Goal: Find specific page/section: Find specific page/section

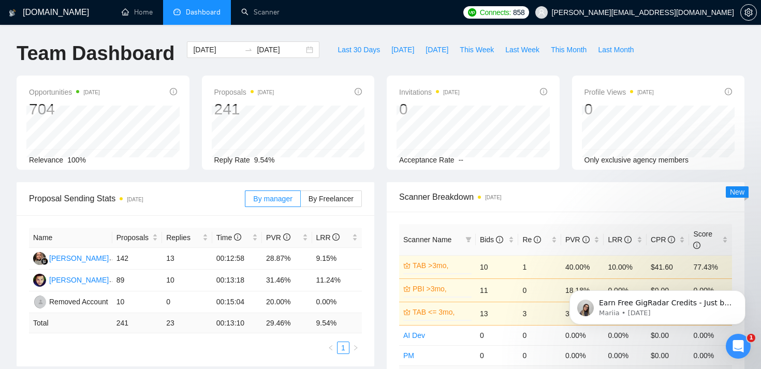
click at [213, 14] on span "Dashboard" at bounding box center [203, 12] width 35 height 9
click at [276, 16] on link "Scanner" at bounding box center [260, 12] width 38 height 9
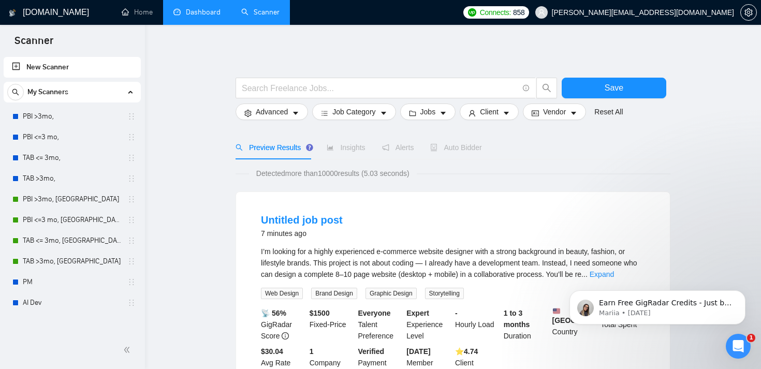
click at [221, 16] on link "Dashboard" at bounding box center [197, 12] width 47 height 9
